Goal: Task Accomplishment & Management: Use online tool/utility

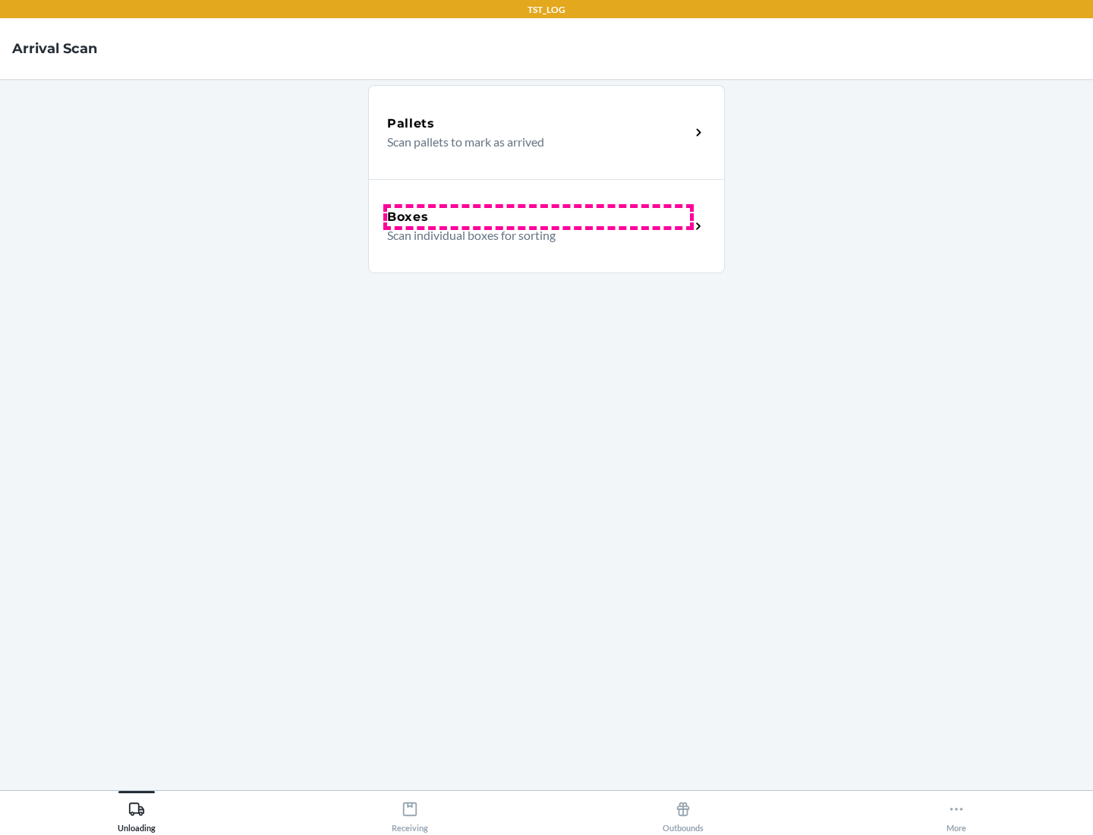
click at [538, 217] on div "Boxes" at bounding box center [538, 217] width 303 height 18
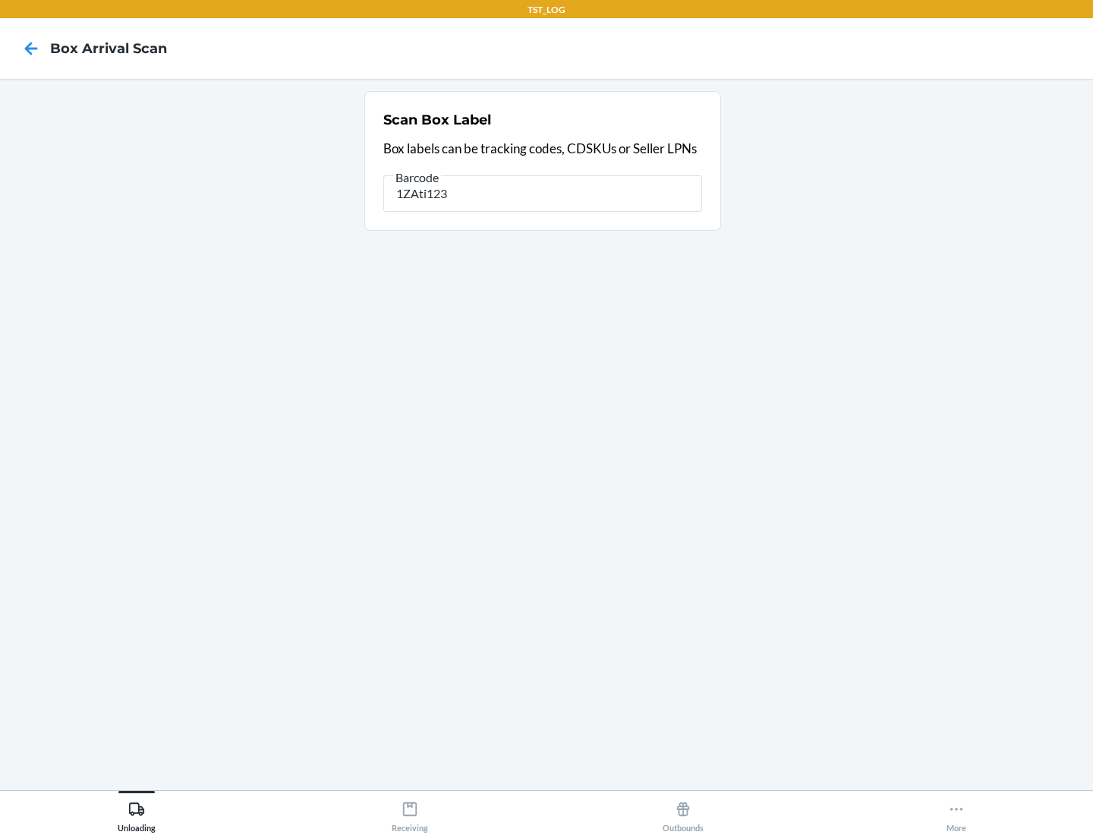
type input "1ZAti123"
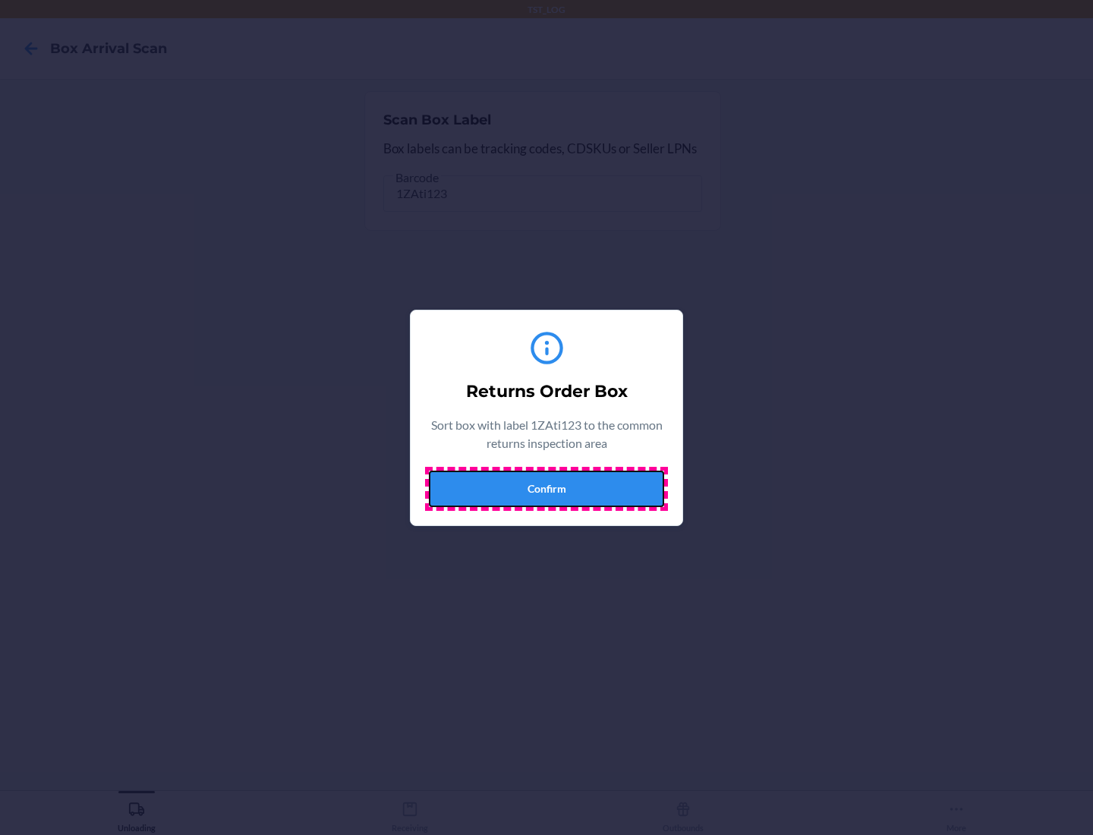
click at [546, 488] on button "Confirm" at bounding box center [546, 488] width 235 height 36
